Goal: Task Accomplishment & Management: Use online tool/utility

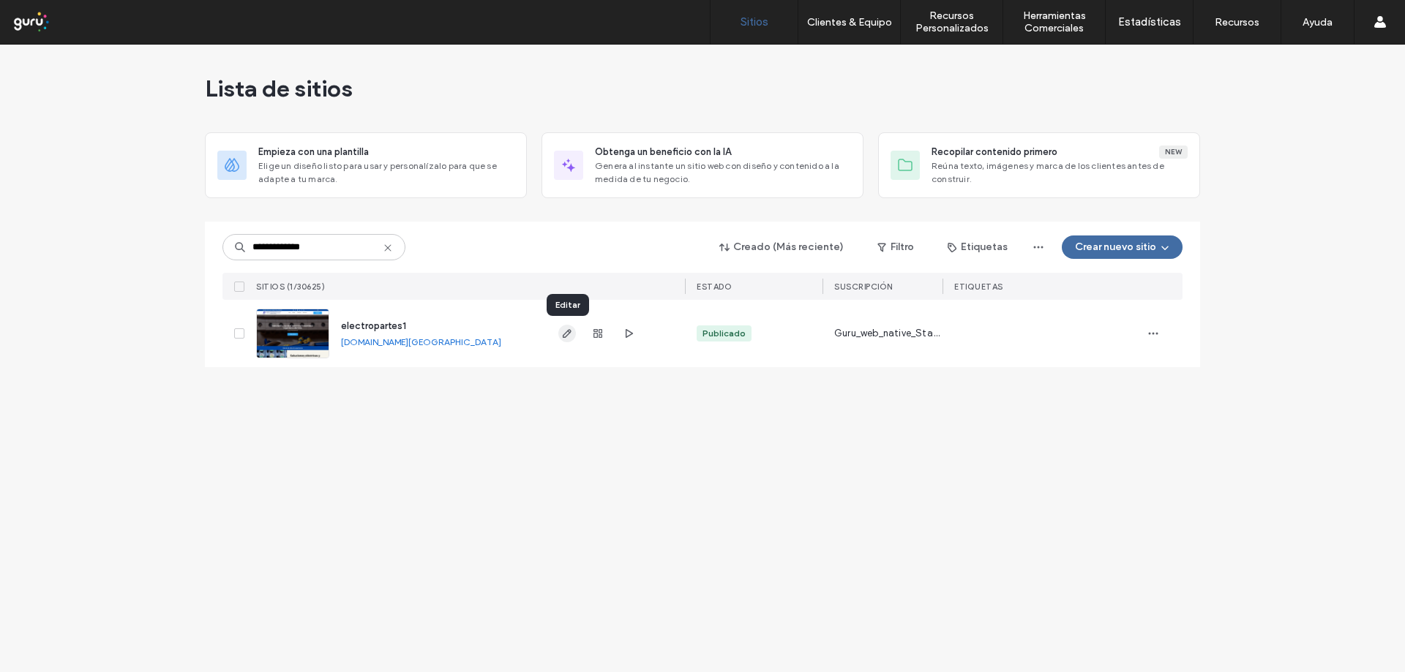
type input "**********"
click at [569, 336] on icon "button" at bounding box center [567, 334] width 12 height 12
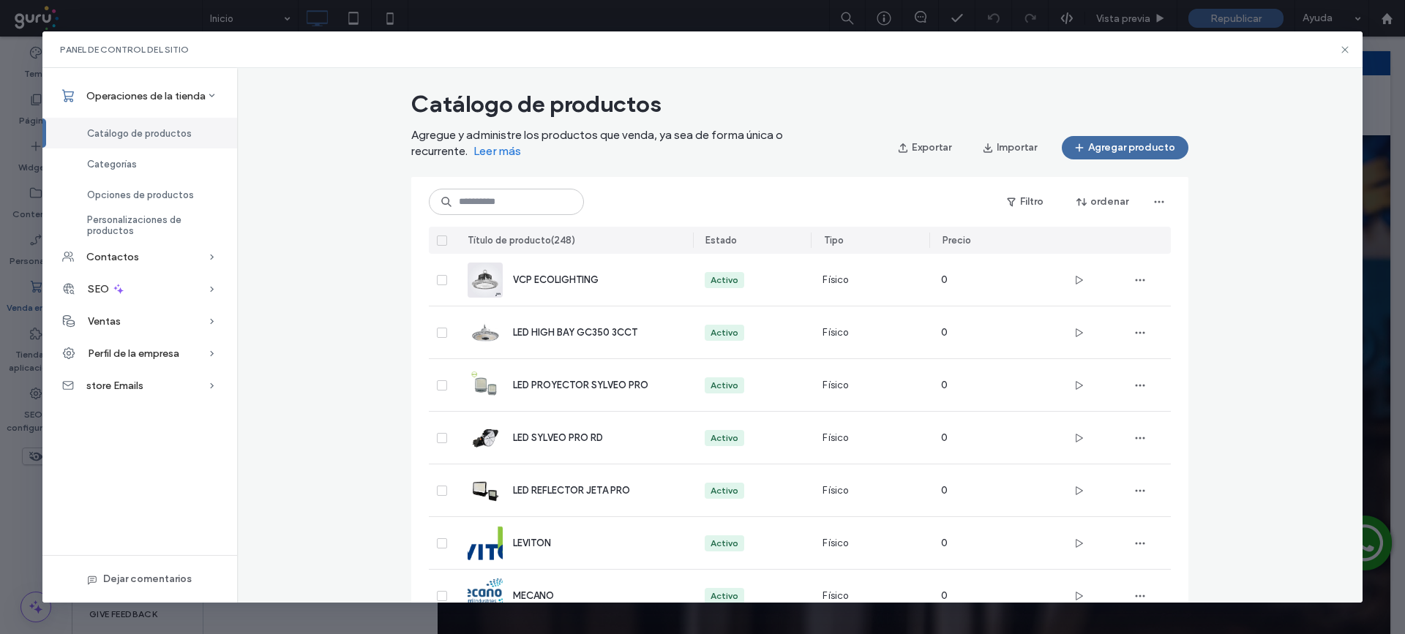
scroll to position [33, 0]
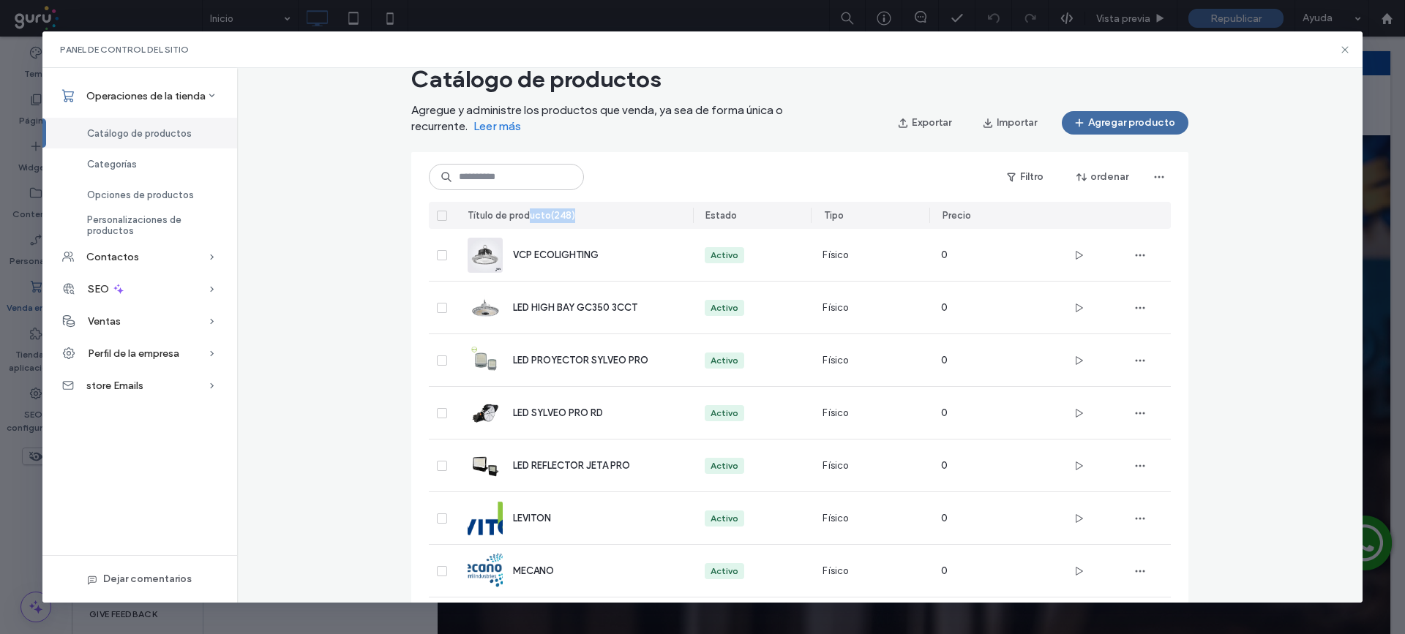
drag, startPoint x: 525, startPoint y: 223, endPoint x: 579, endPoint y: 224, distance: 54.9
click at [579, 224] on div "Título de producto ( 248 )" at bounding box center [574, 215] width 237 height 27
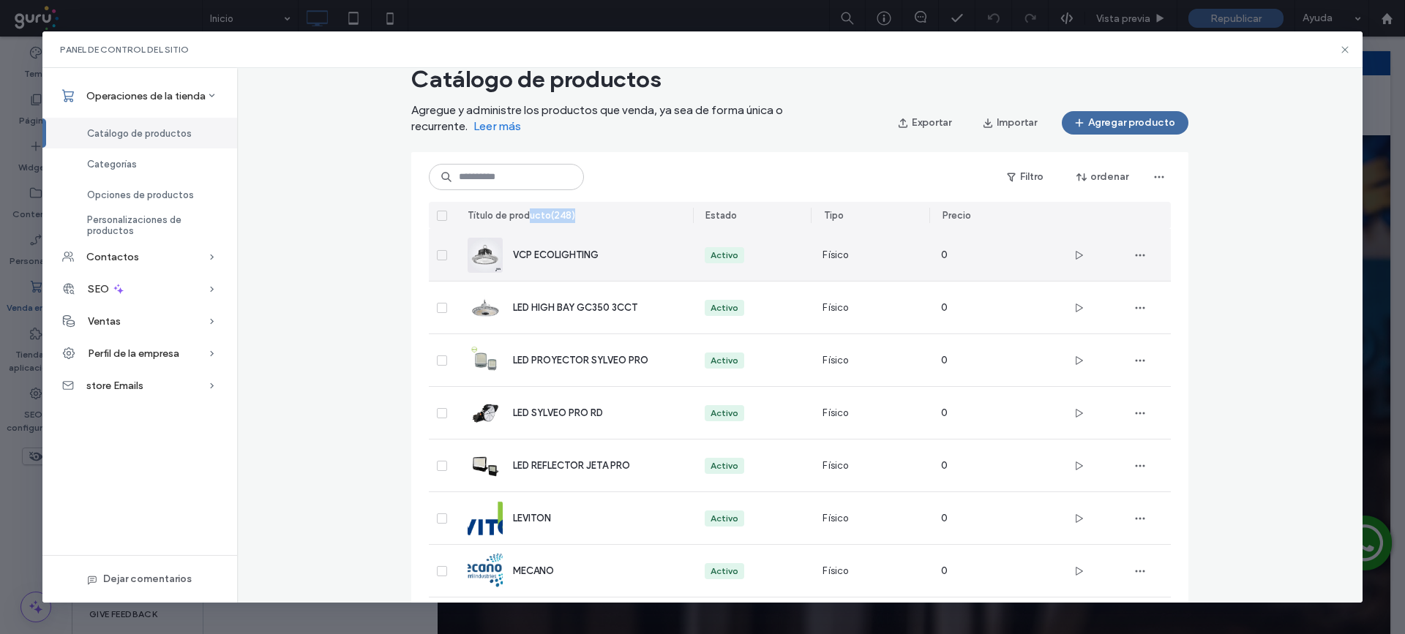
click at [513, 253] on span "VCP ECOLIGHTING" at bounding box center [556, 254] width 86 height 11
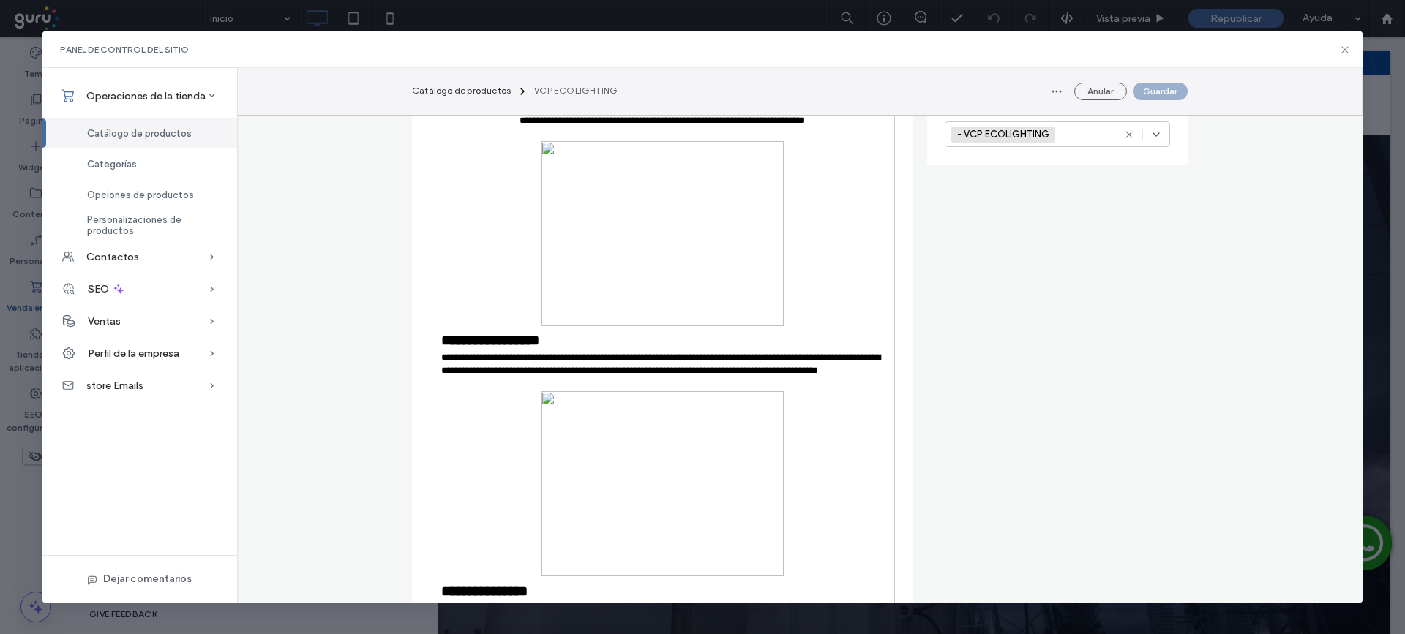
scroll to position [0, 0]
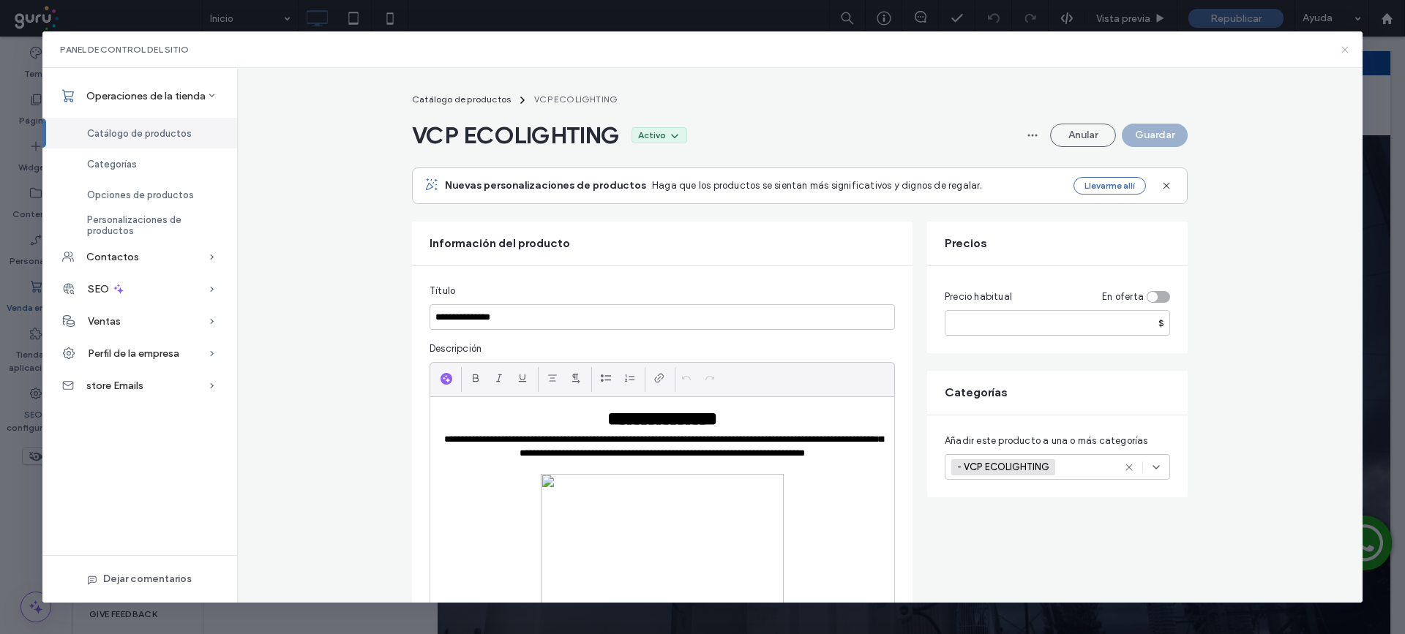
click at [1345, 51] on icon at bounding box center [1345, 50] width 12 height 12
